Goal: Information Seeking & Learning: Learn about a topic

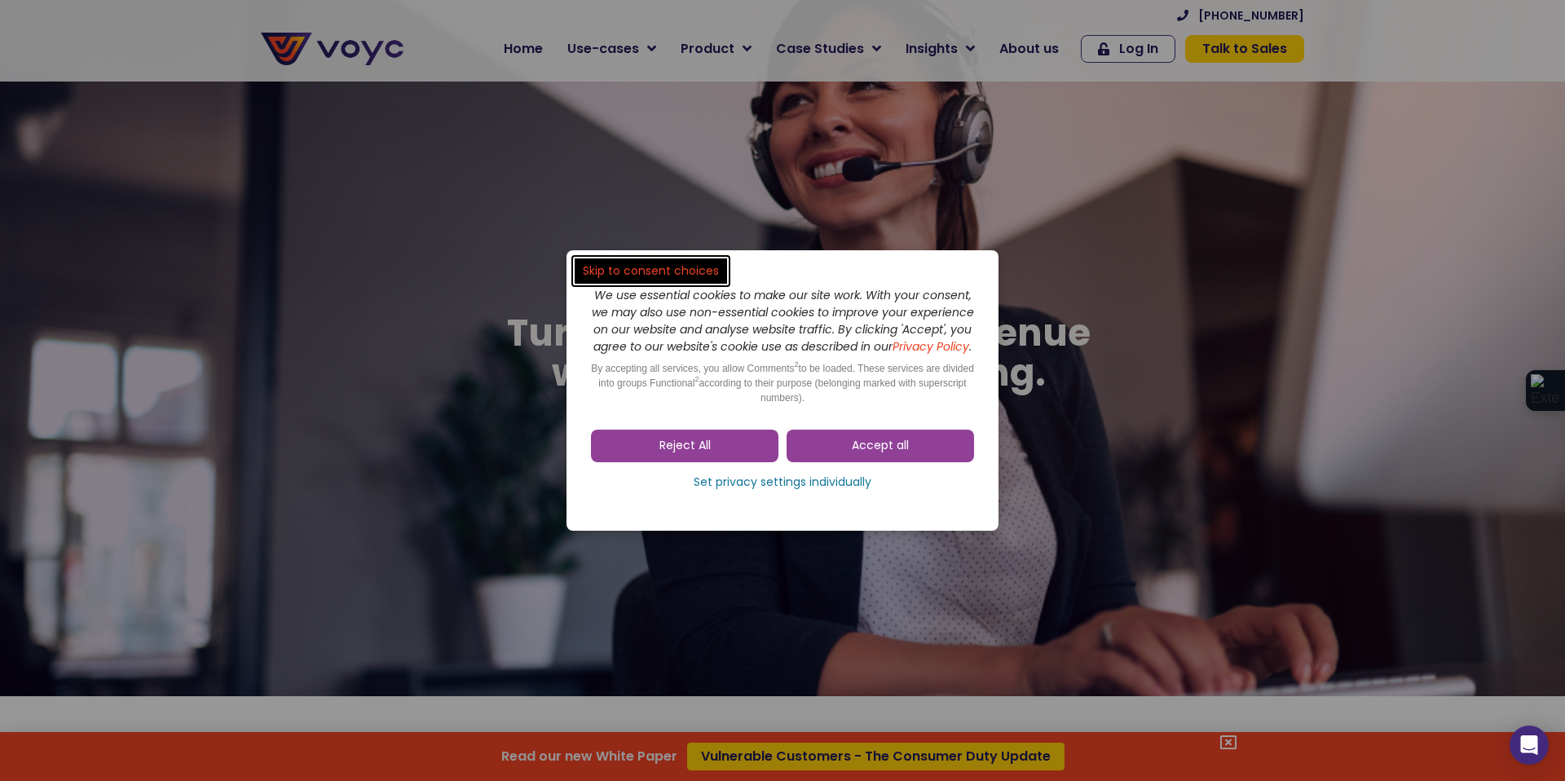
click at [214, 207] on dialog "Skip to consent choices We use essential cookies to make our site work. With yo…" at bounding box center [782, 390] width 1565 height 781
click at [656, 445] on link "Reject All" at bounding box center [684, 446] width 187 height 33
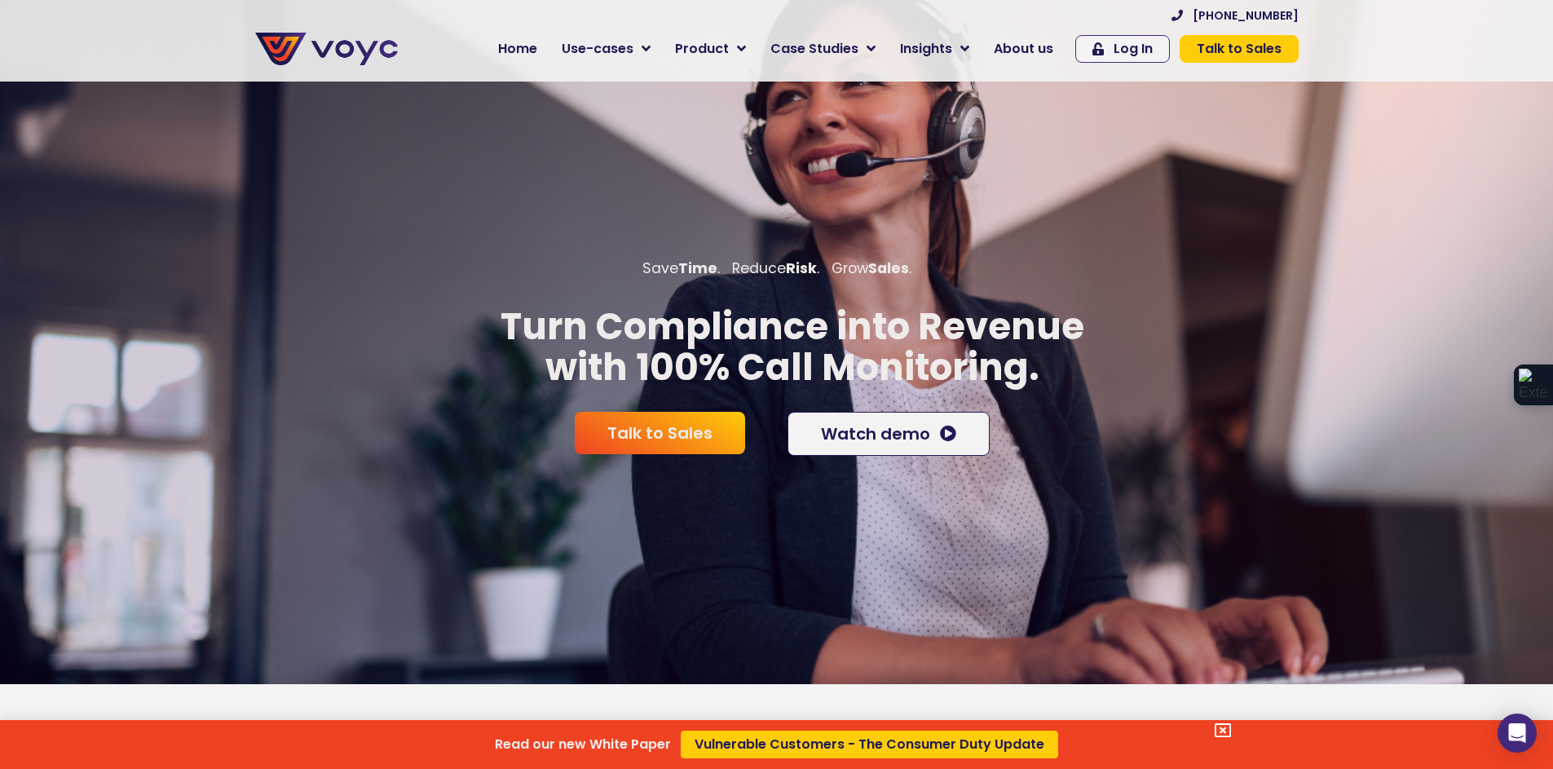
click at [353, 51] on div "Read our new White Paper Vulnerable Customers - The Consumer Duty Update" at bounding box center [776, 384] width 1553 height 769
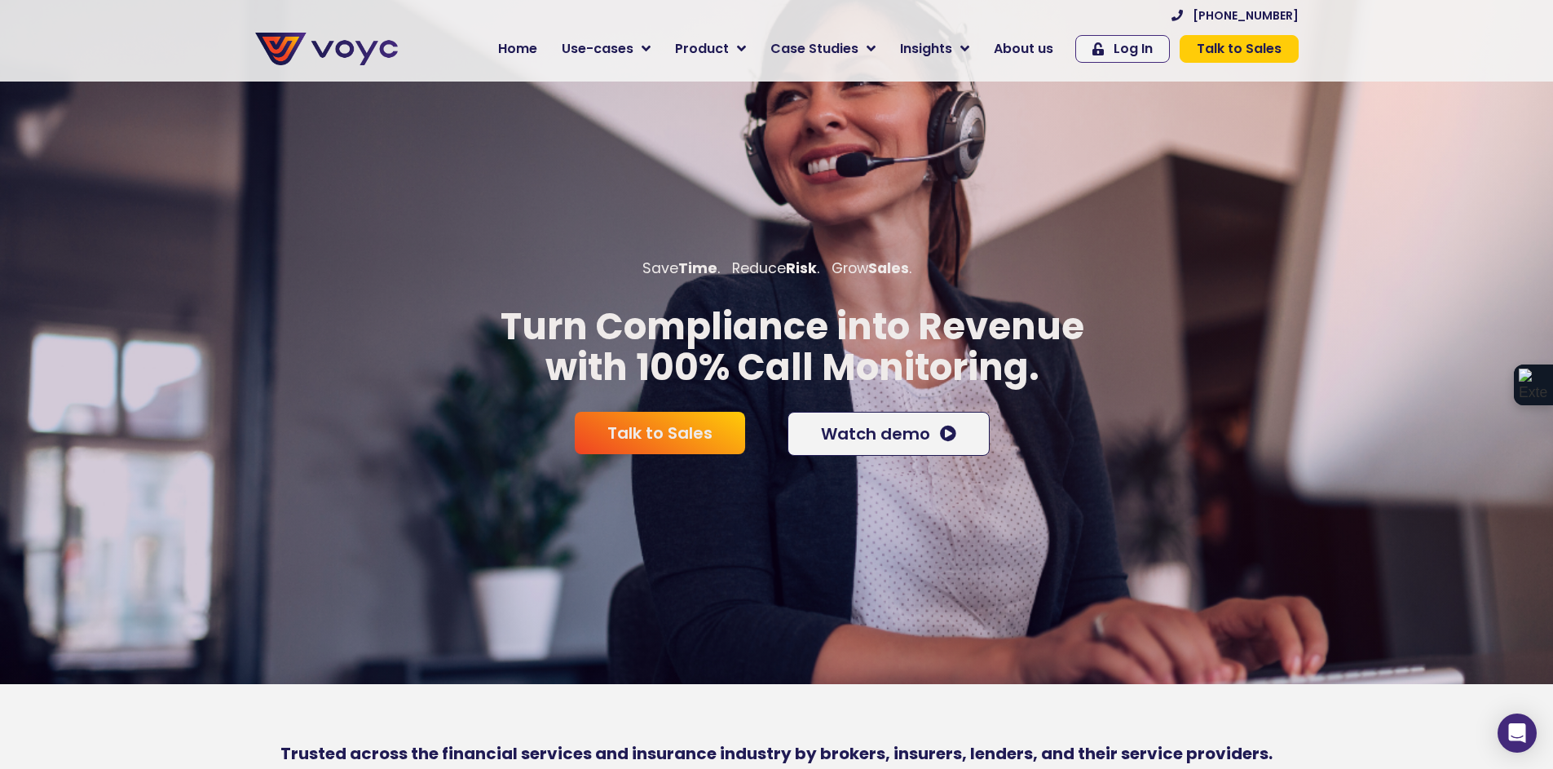
click at [308, 43] on img at bounding box center [326, 49] width 143 height 33
